Goal: Navigation & Orientation: Find specific page/section

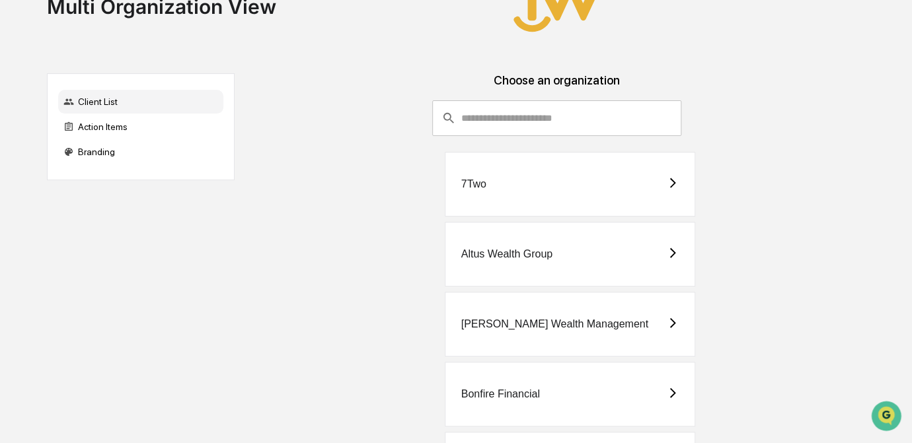
click at [537, 320] on div "[PERSON_NAME] Wealth Management" at bounding box center [554, 324] width 187 height 12
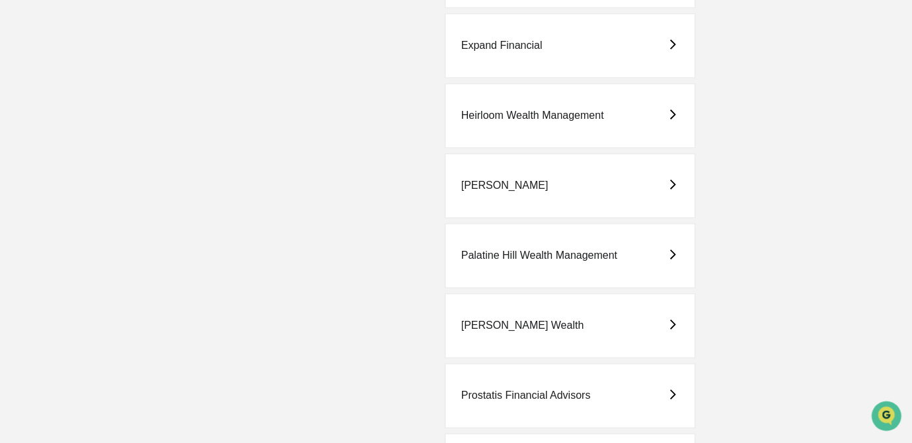
scroll to position [840, 0]
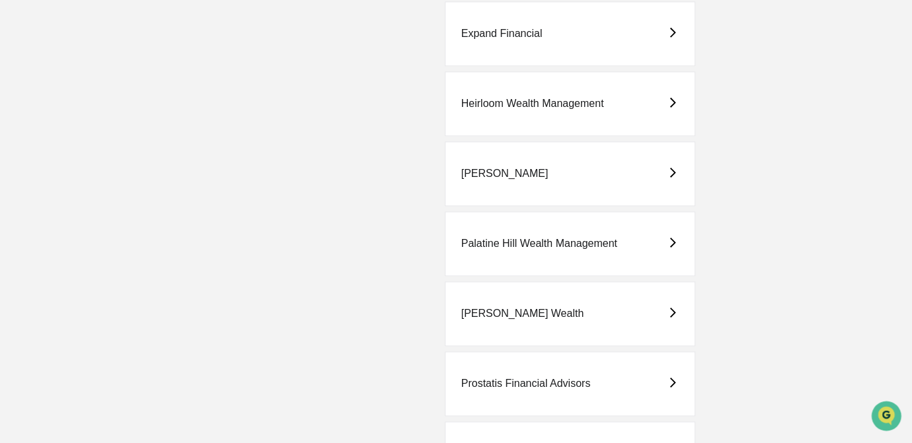
click at [497, 180] on div "[PERSON_NAME]" at bounding box center [570, 173] width 251 height 65
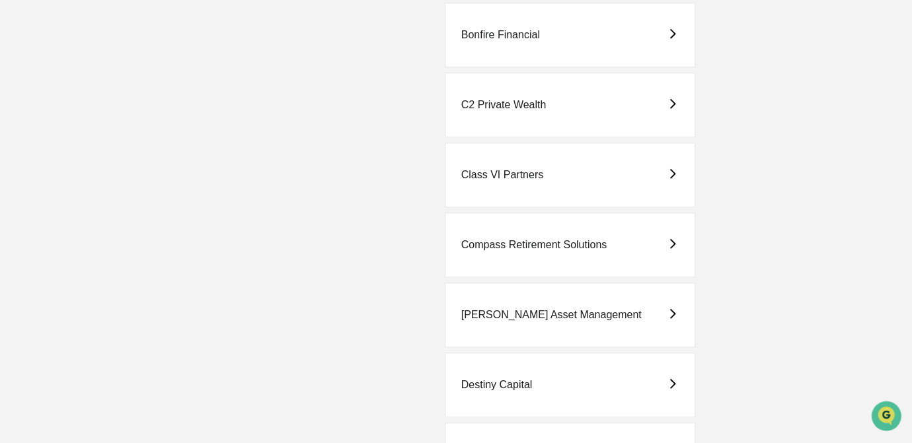
scroll to position [480, 0]
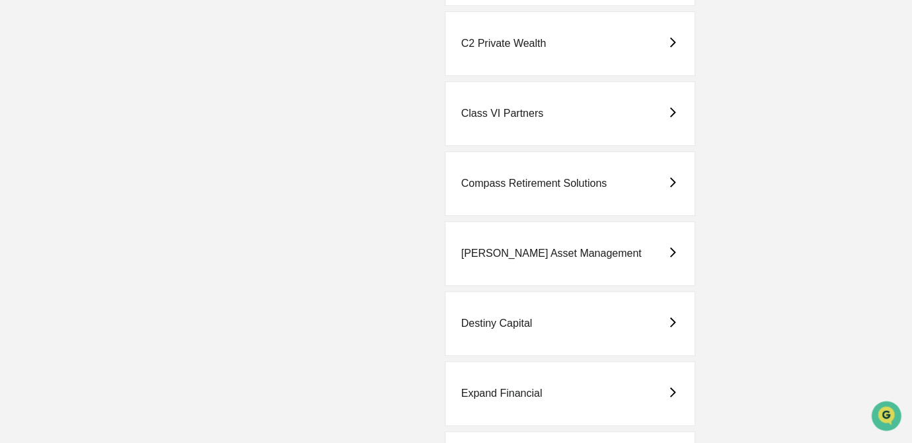
click at [463, 322] on div "Destiny Capital" at bounding box center [496, 324] width 71 height 12
